Goal: Navigation & Orientation: Find specific page/section

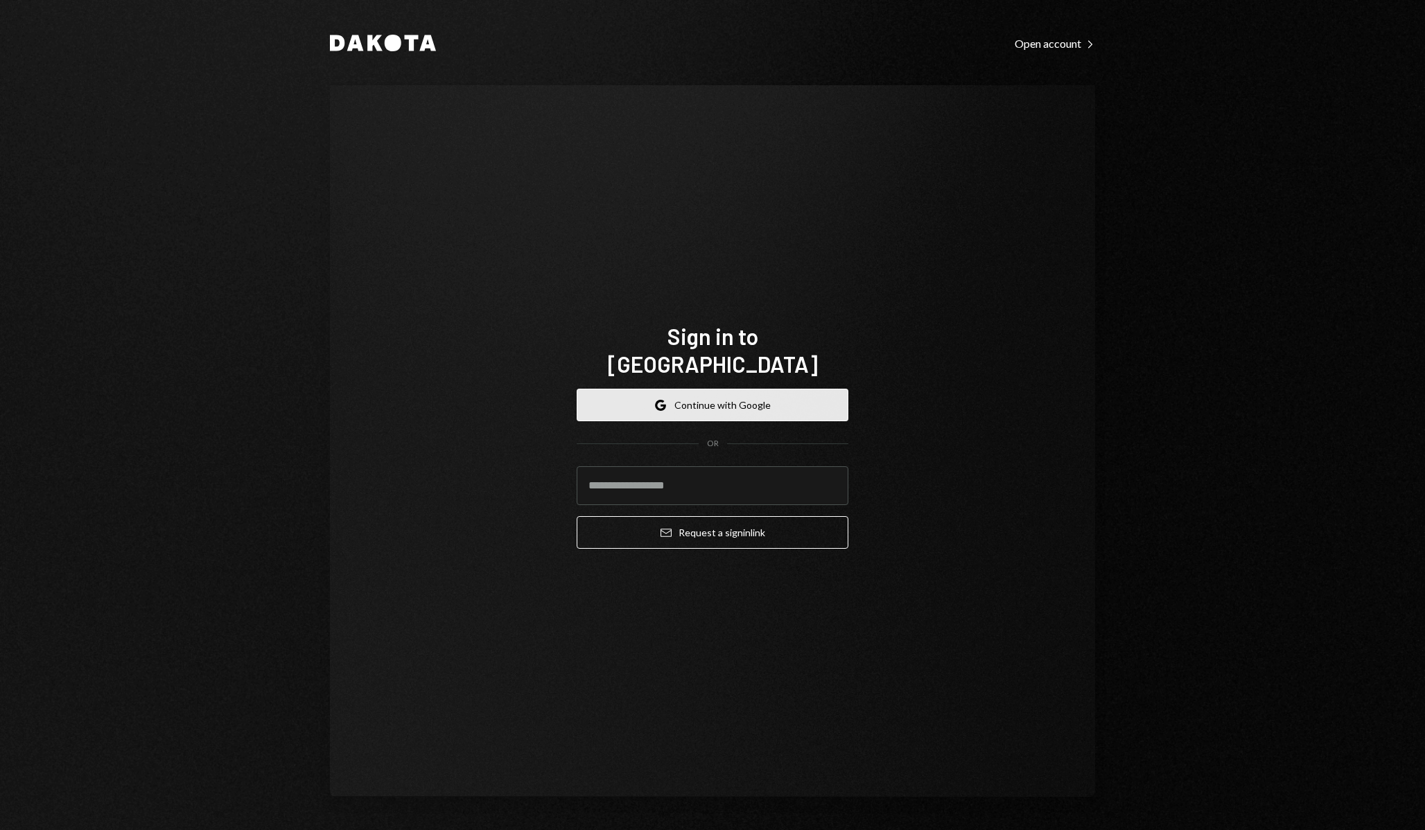
click at [716, 400] on button "Google Continue with Google" at bounding box center [712, 405] width 272 height 33
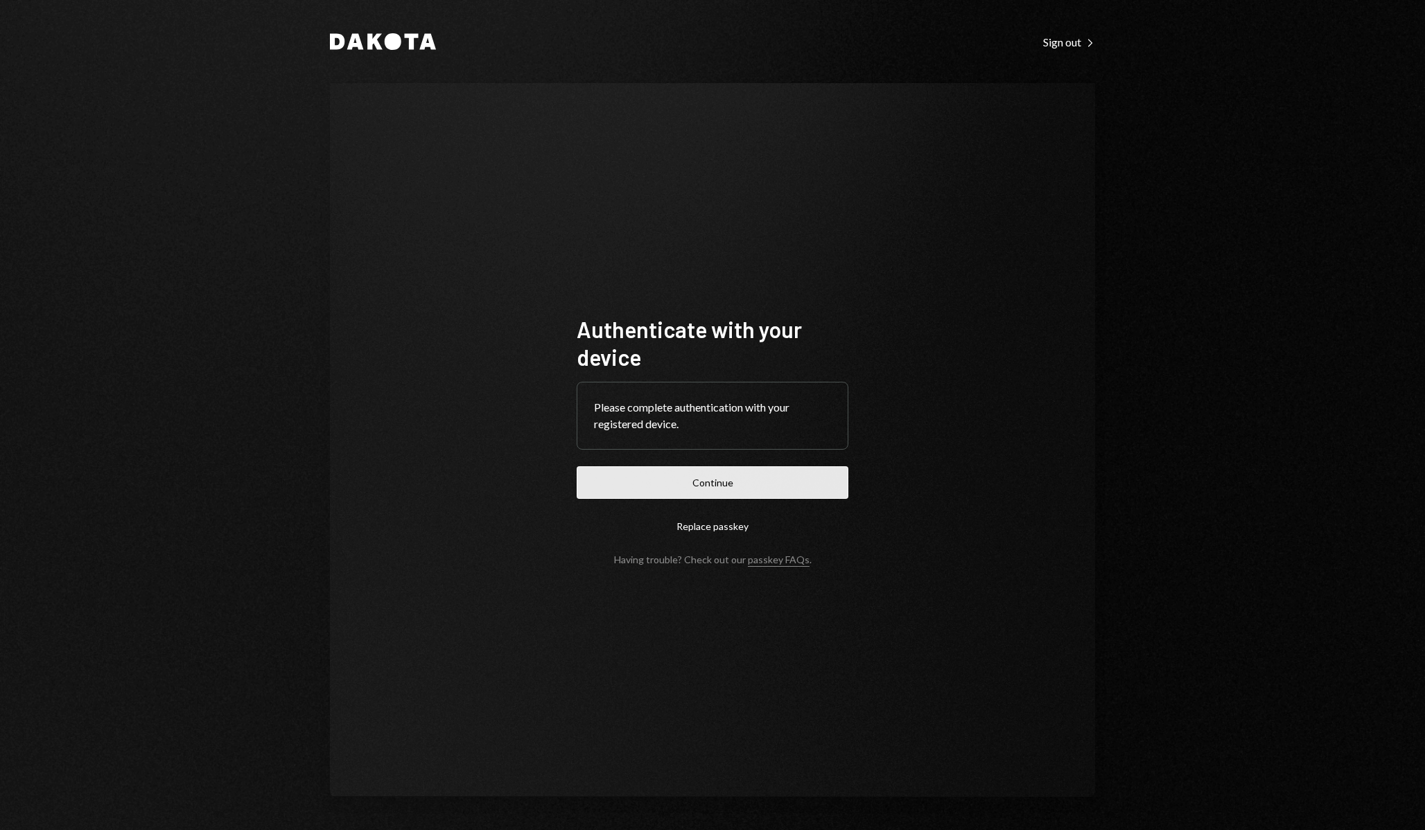
click at [721, 480] on button "Continue" at bounding box center [712, 482] width 272 height 33
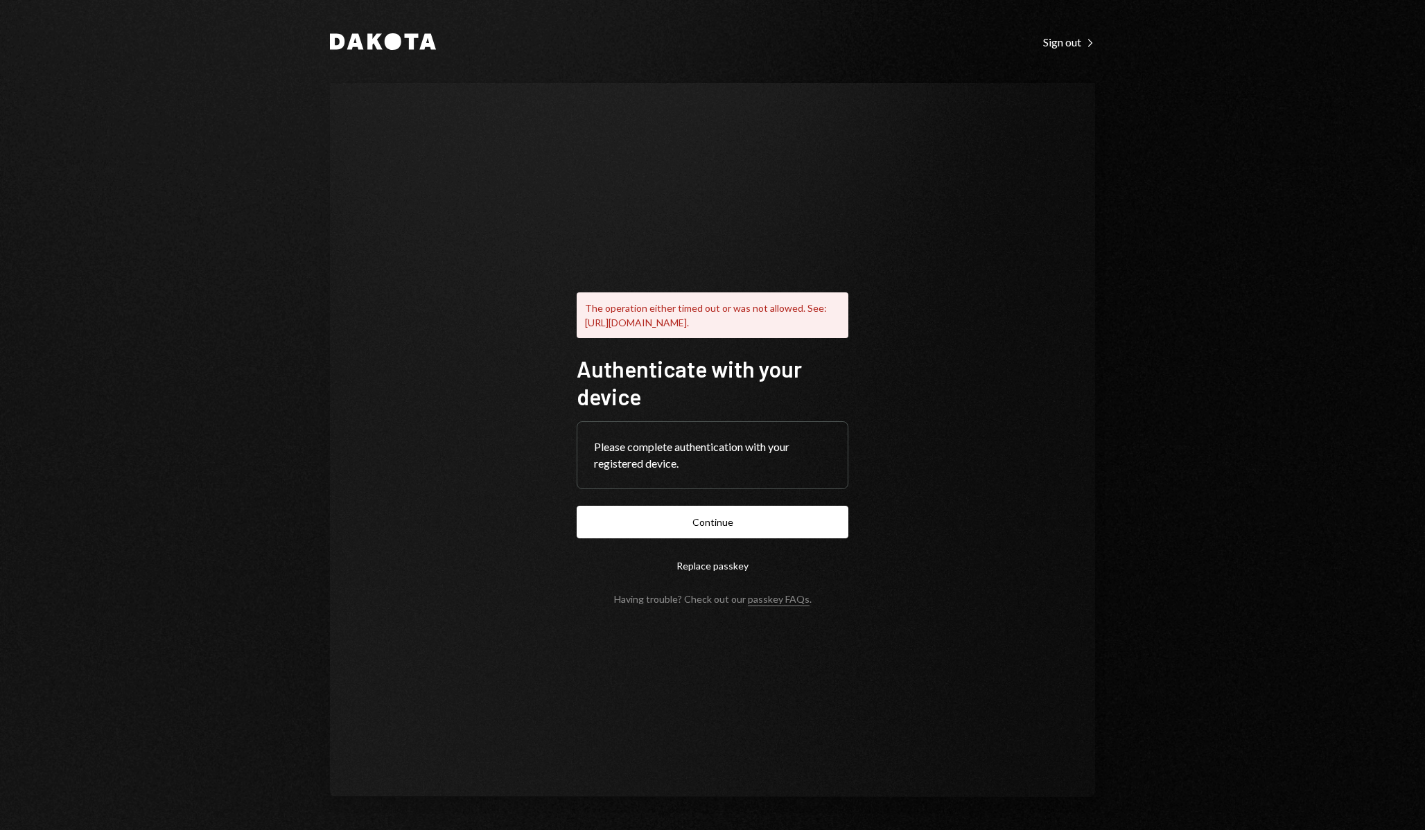
click at [845, 444] on div "Please complete authentication with your registered device." at bounding box center [712, 455] width 270 height 67
click at [741, 534] on button "Continue" at bounding box center [712, 522] width 272 height 33
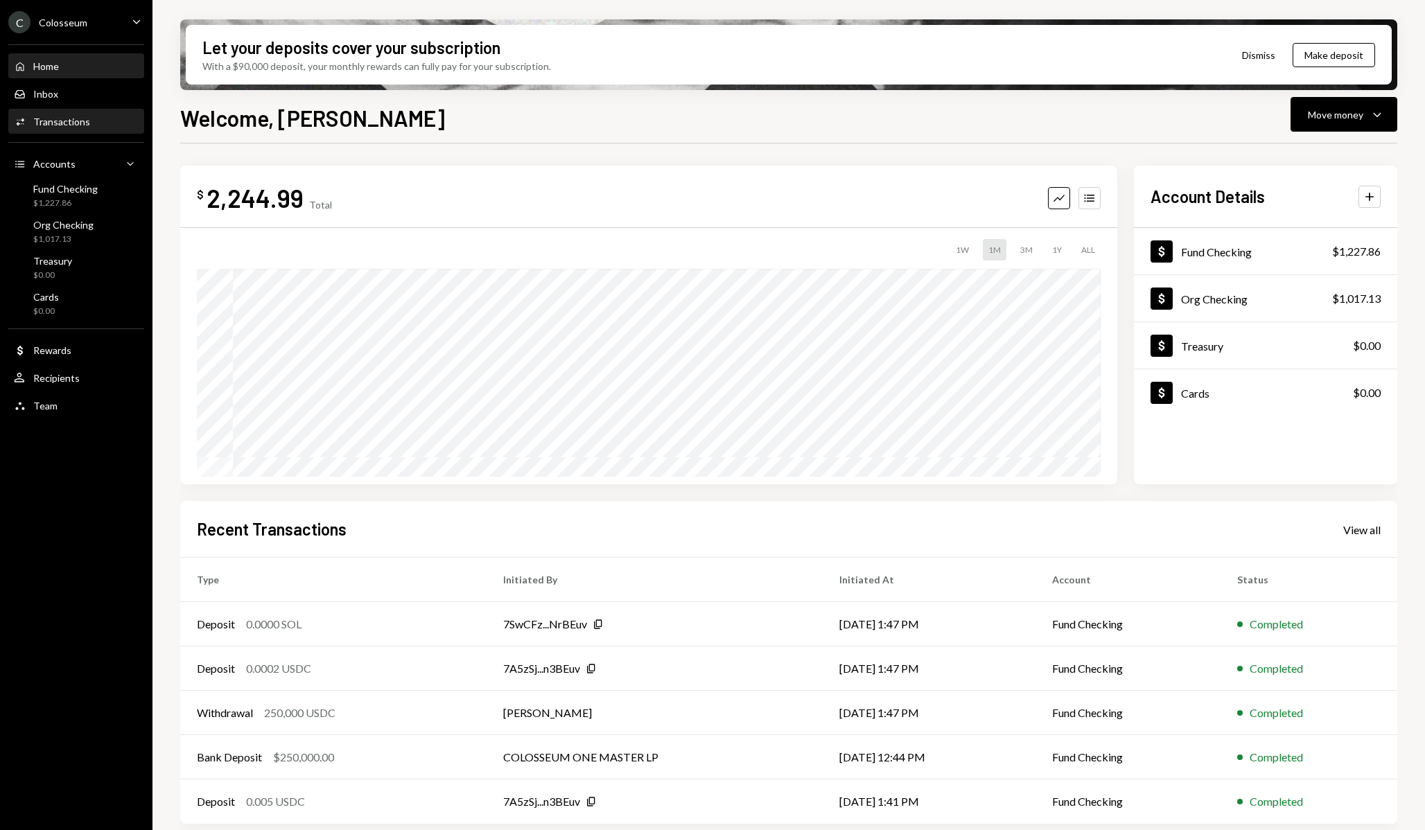
click at [60, 120] on div "Transactions" at bounding box center [61, 122] width 57 height 12
